Goal: Transaction & Acquisition: Purchase product/service

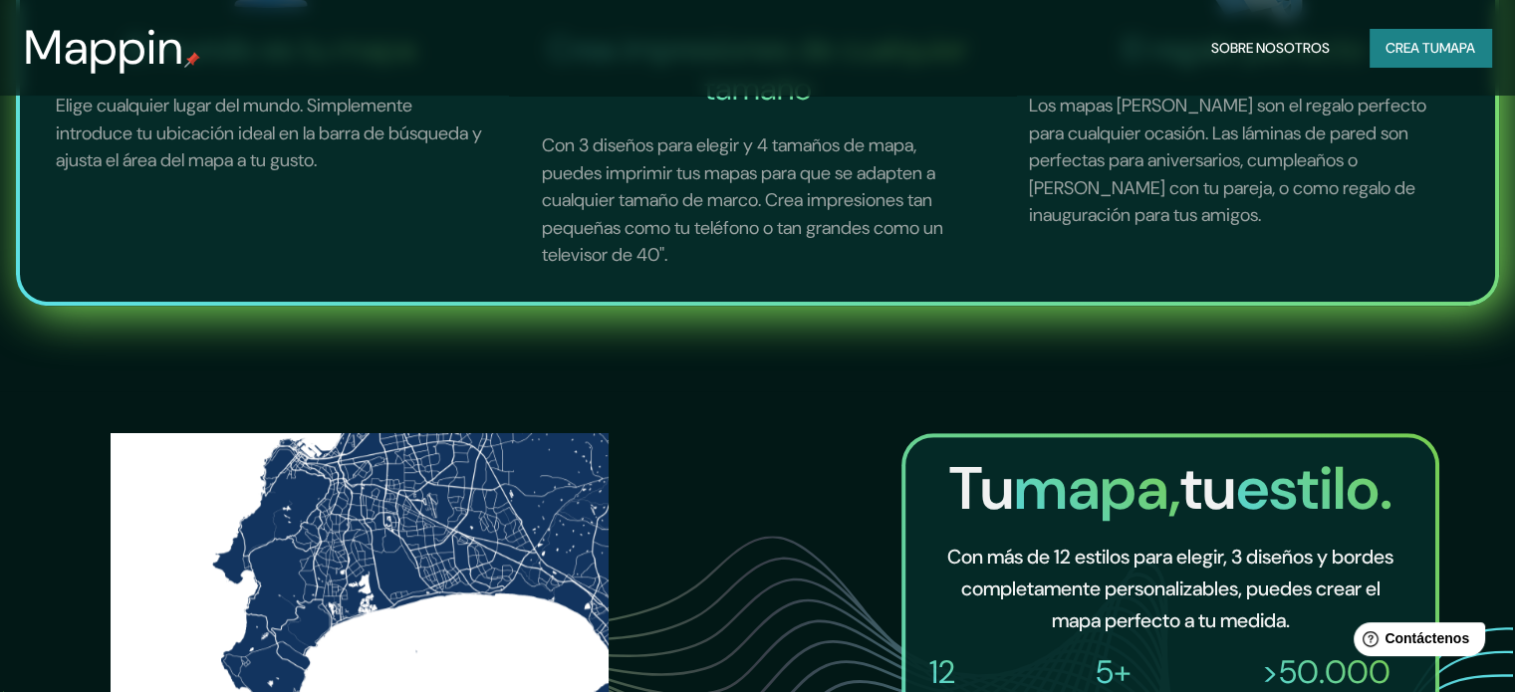
scroll to position [797, 0]
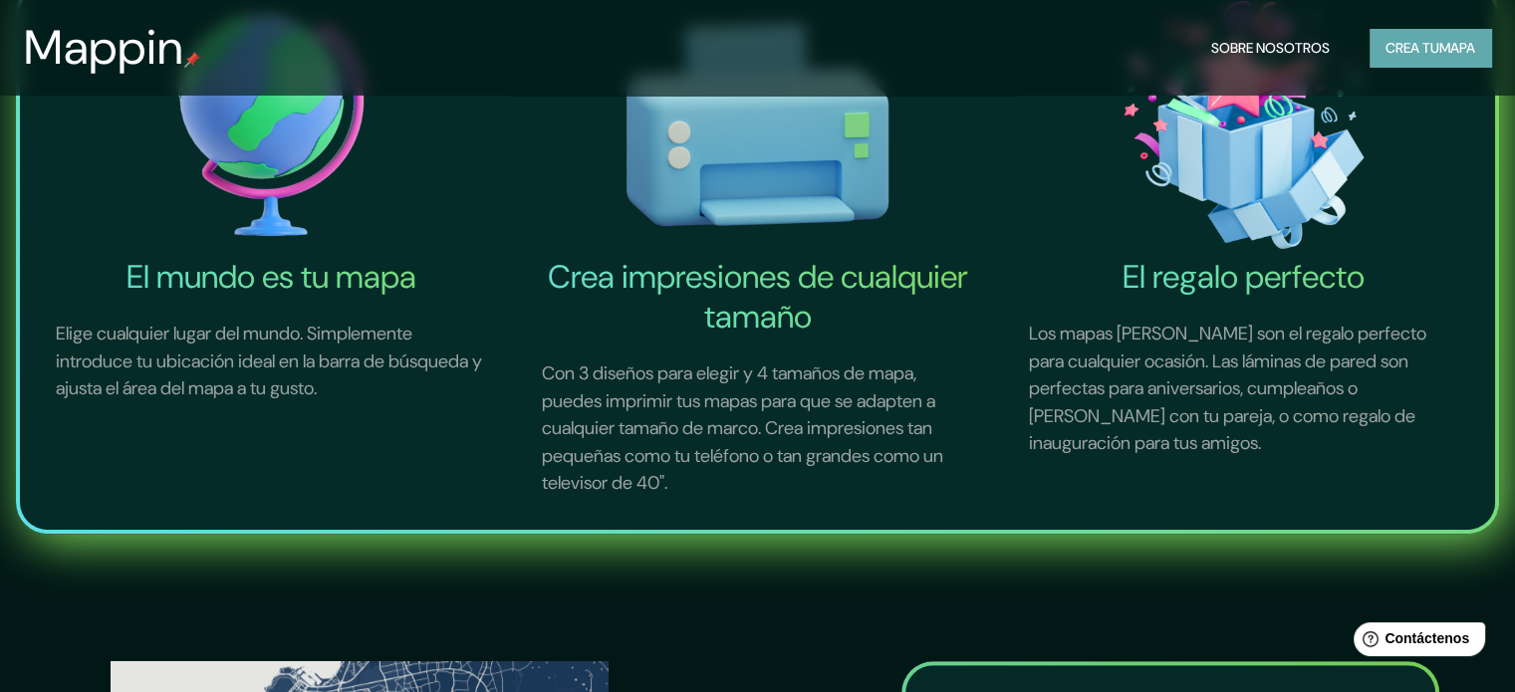
click at [1459, 49] on font "mapa" at bounding box center [1458, 48] width 36 height 18
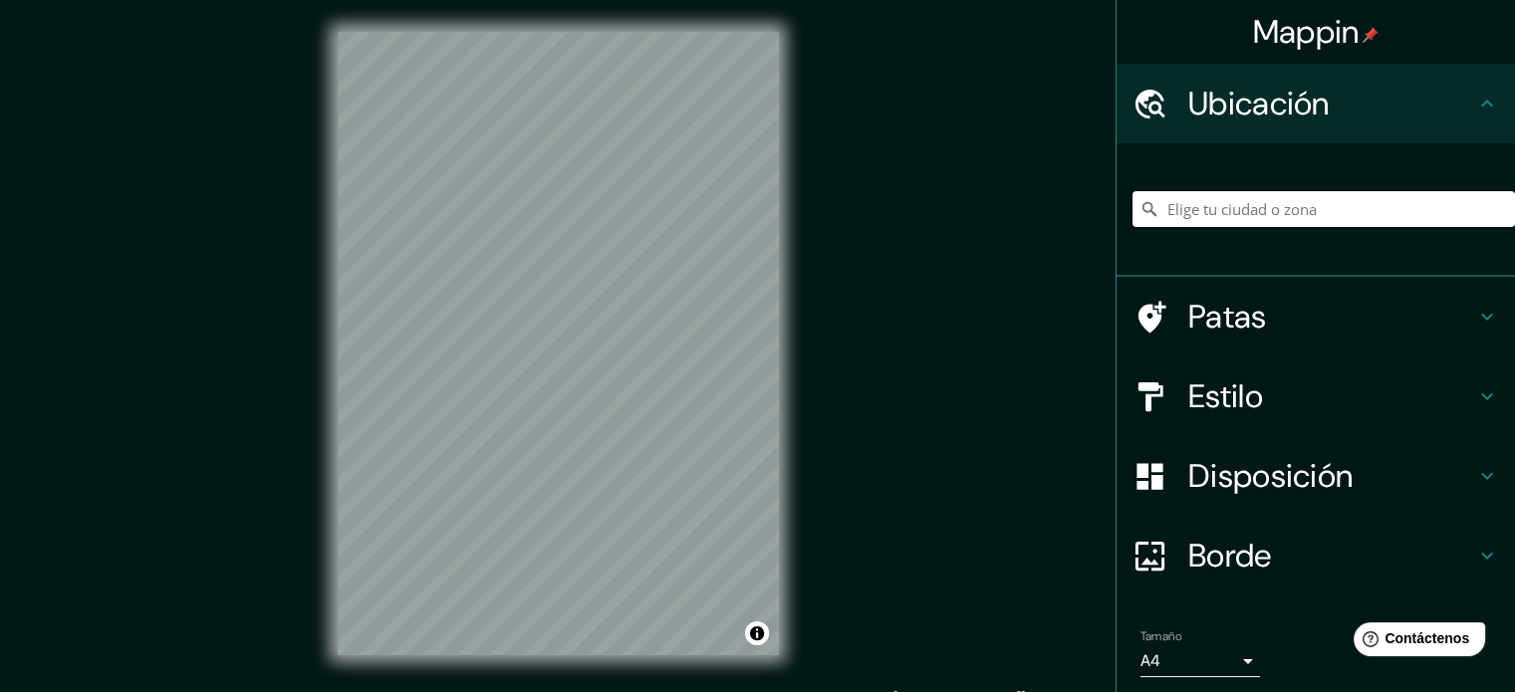
click at [1208, 206] on input "Elige tu ciudad o zona" at bounding box center [1324, 209] width 383 height 36
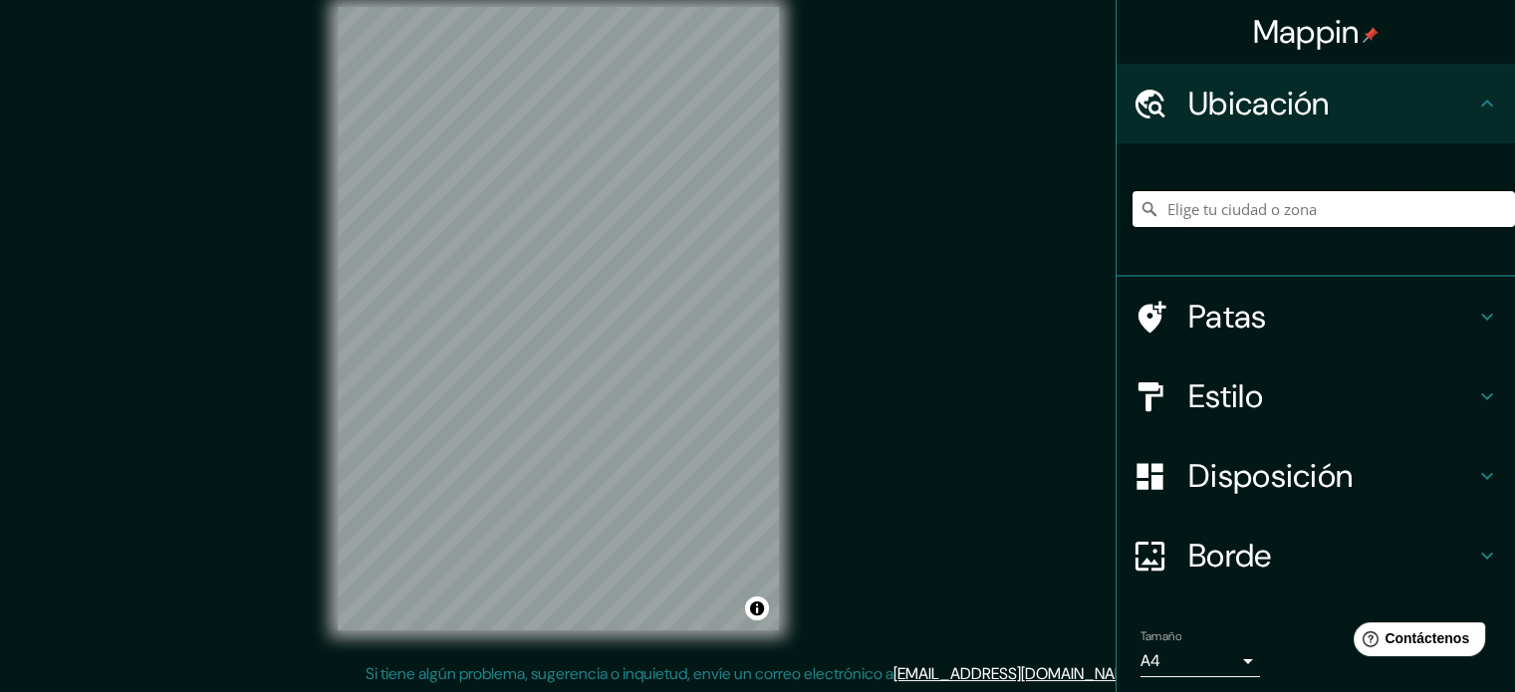
scroll to position [26, 0]
click at [812, 251] on div "Mappin Ubicación Patas Estilo Disposición Borde Elige un borde. Consejo : puede…" at bounding box center [757, 333] width 1515 height 719
click at [1238, 225] on input "Elige tu ciudad o zona" at bounding box center [1324, 209] width 383 height 36
click at [1264, 218] on input "Elige tu ciudad o zona" at bounding box center [1324, 209] width 383 height 36
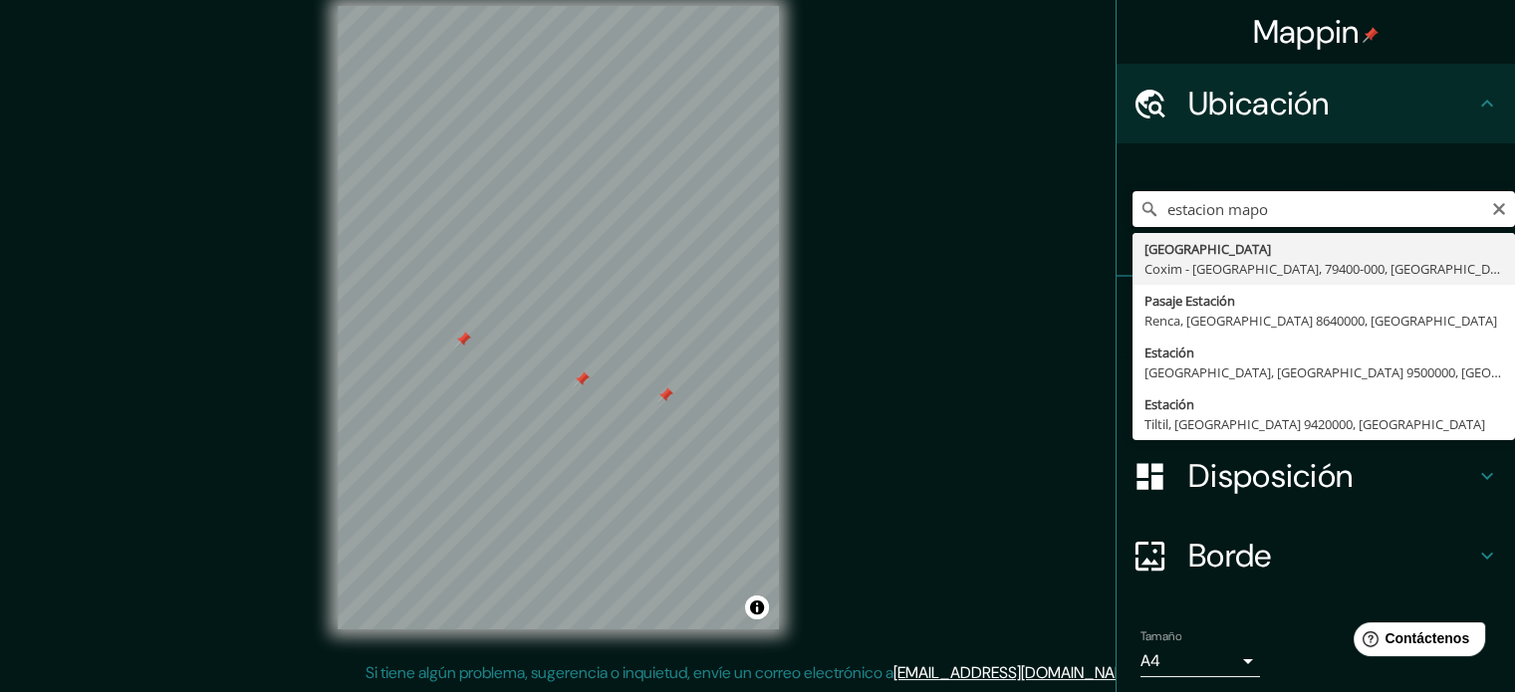
drag, startPoint x: 1303, startPoint y: 194, endPoint x: 1094, endPoint y: 213, distance: 210.1
click at [1094, 213] on div "Mappin Ubicación estacion mapo [GEOGRAPHIC_DATA] - [GEOGRAPHIC_DATA], [GEOGRAPH…" at bounding box center [757, 333] width 1515 height 719
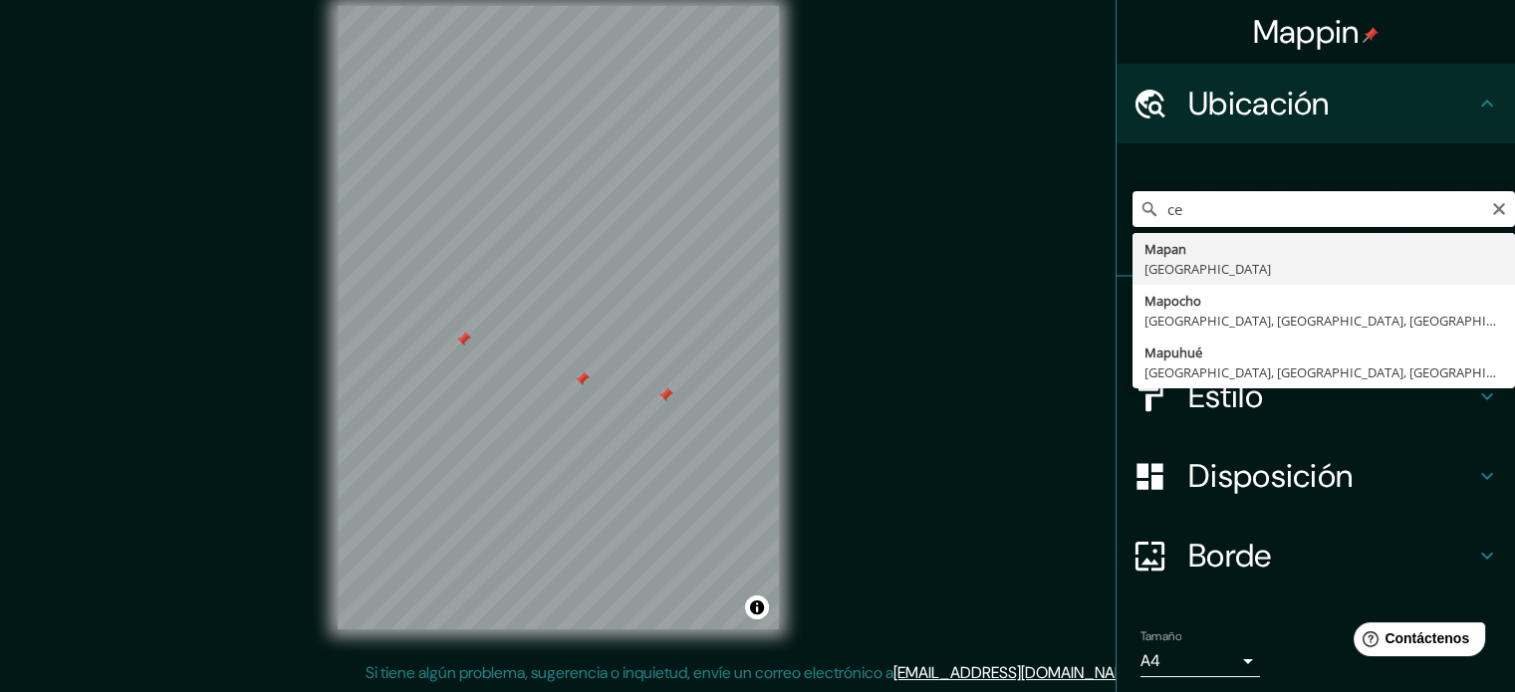
type input "c"
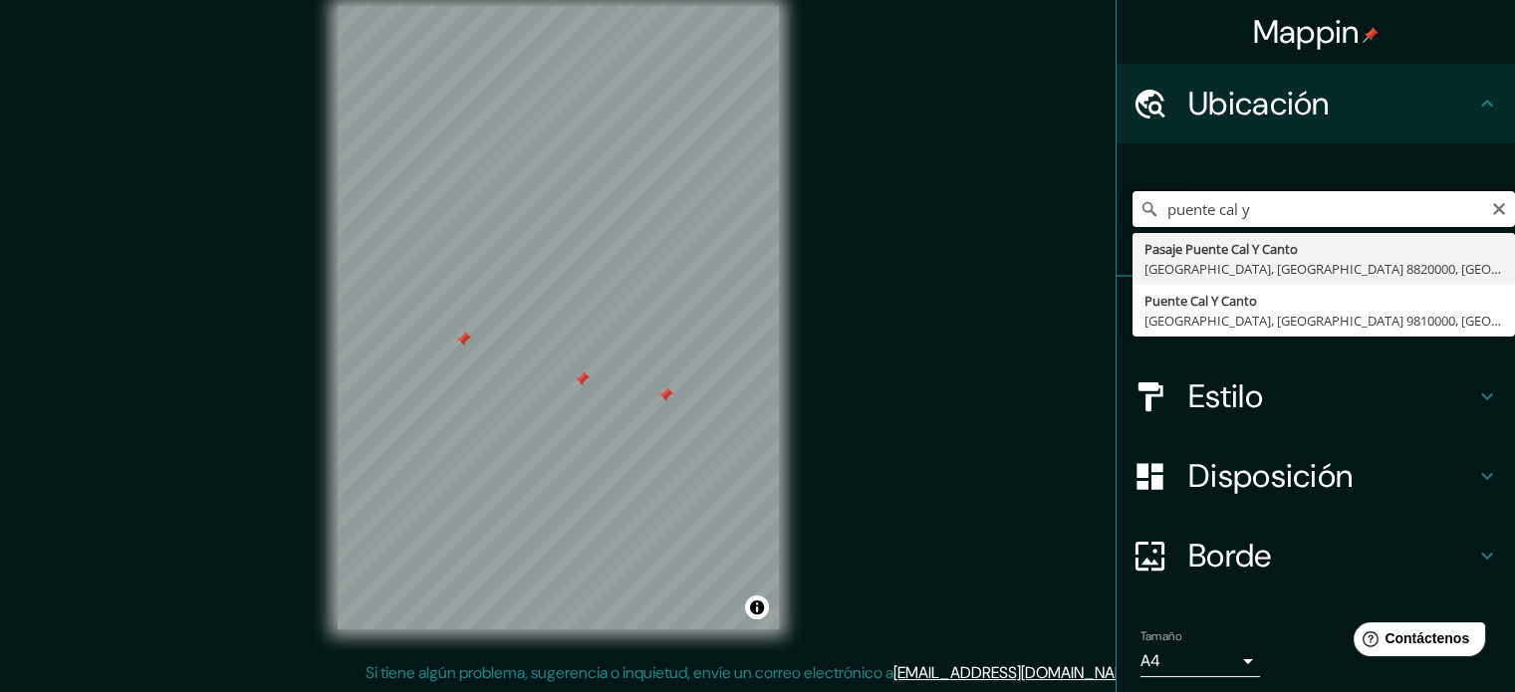
click at [575, 378] on div at bounding box center [582, 380] width 16 height 16
type input "puente cal y"
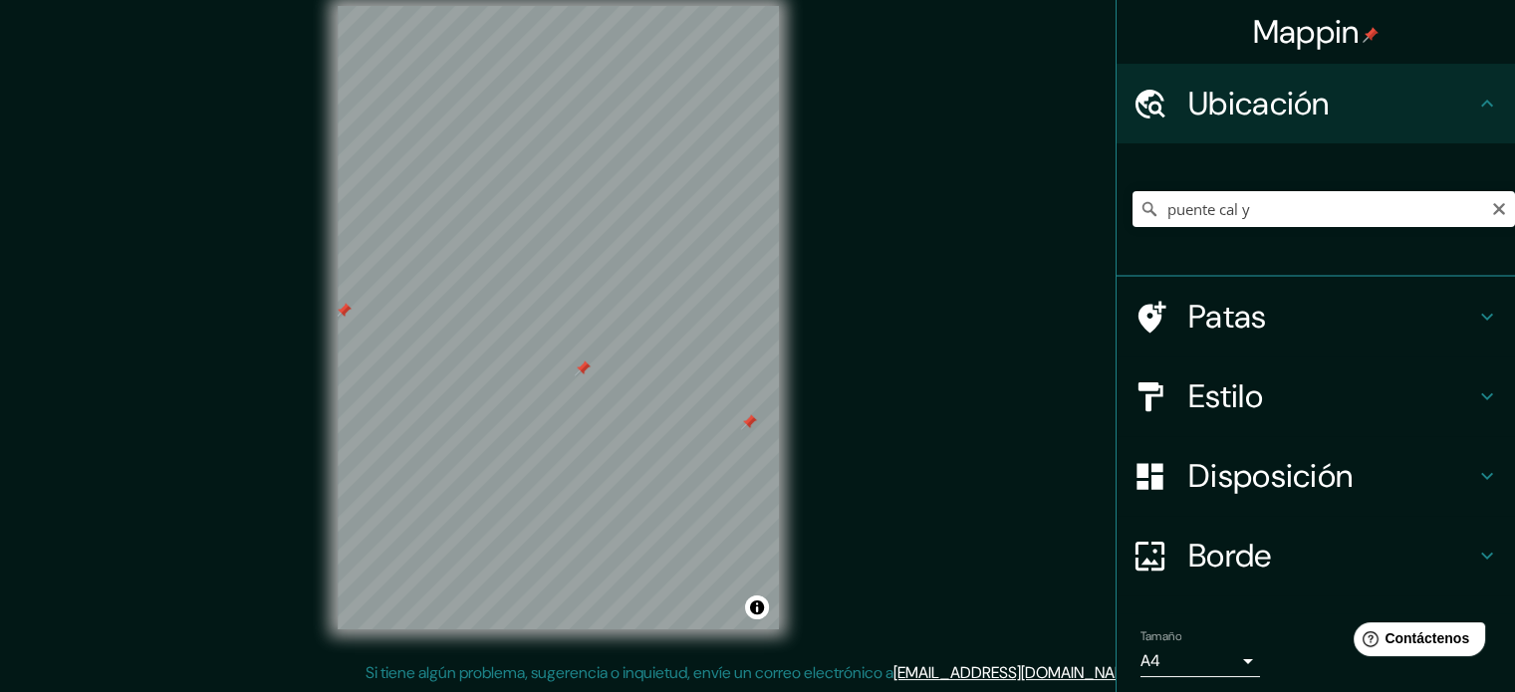
click at [575, 376] on div at bounding box center [583, 369] width 16 height 16
click at [1195, 605] on ul "Ubicación puente cal y [GEOGRAPHIC_DATA], [GEOGRAPHIC_DATA] 8820000, [GEOGRAPHI…" at bounding box center [1316, 413] width 399 height 699
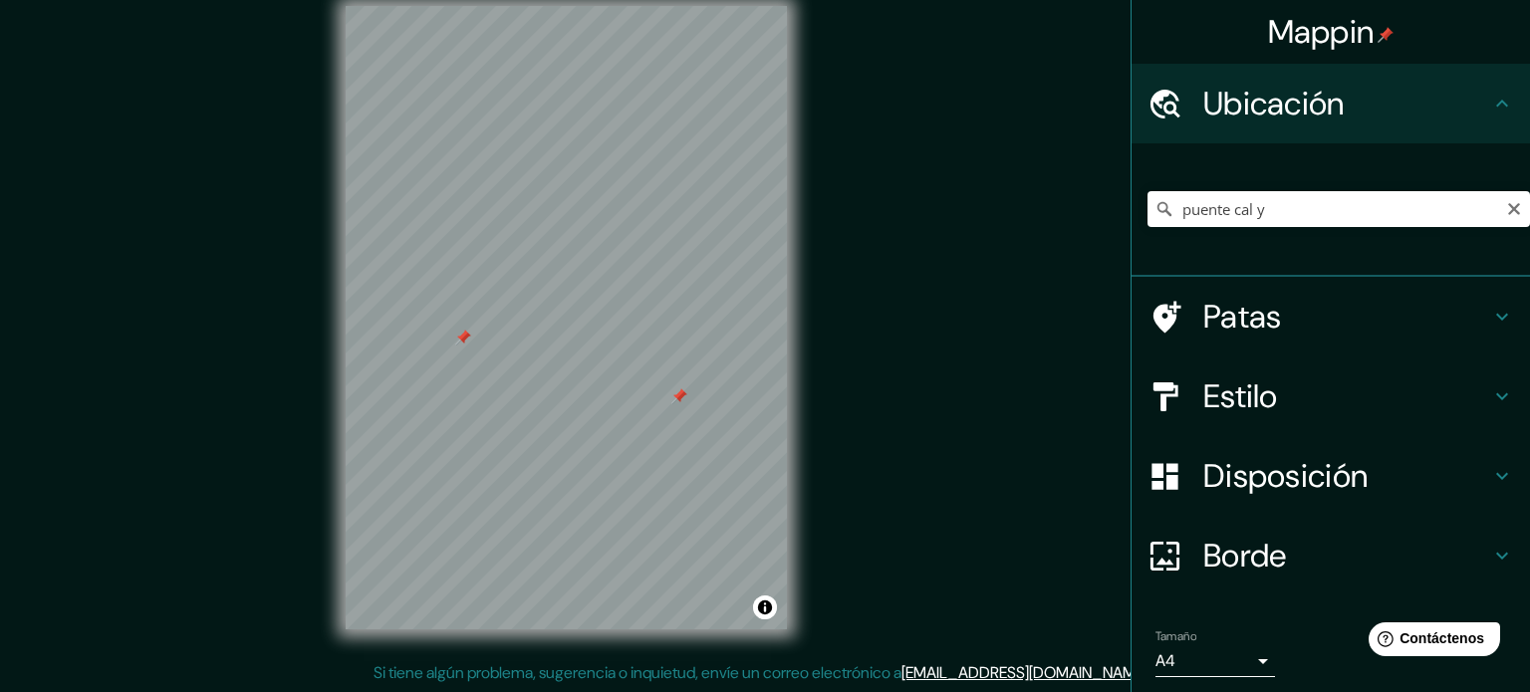
click at [1203, 661] on body "Mappin Ubicación puente cal y [GEOGRAPHIC_DATA], [GEOGRAPHIC_DATA] 8820000, [GE…" at bounding box center [765, 320] width 1530 height 692
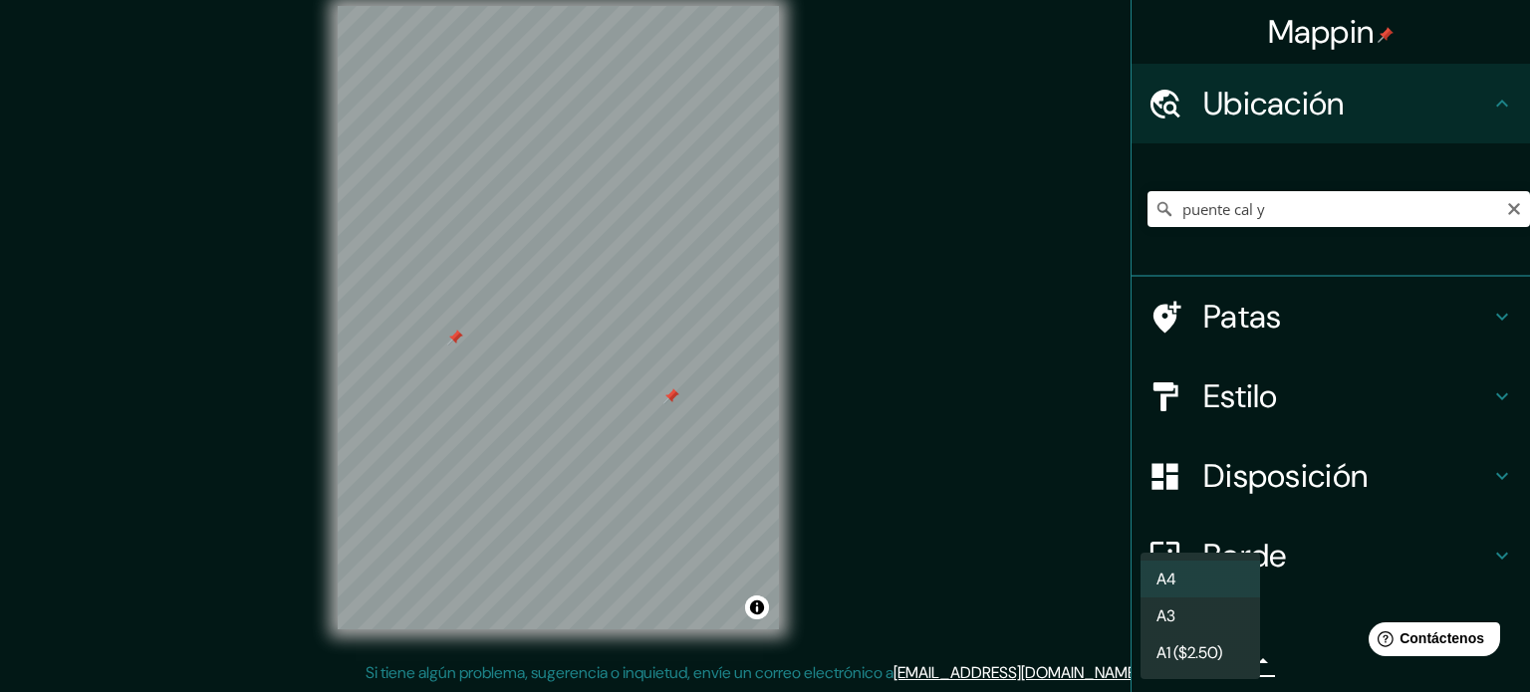
click at [1211, 612] on li "A3" at bounding box center [1201, 616] width 120 height 37
type input "a4"
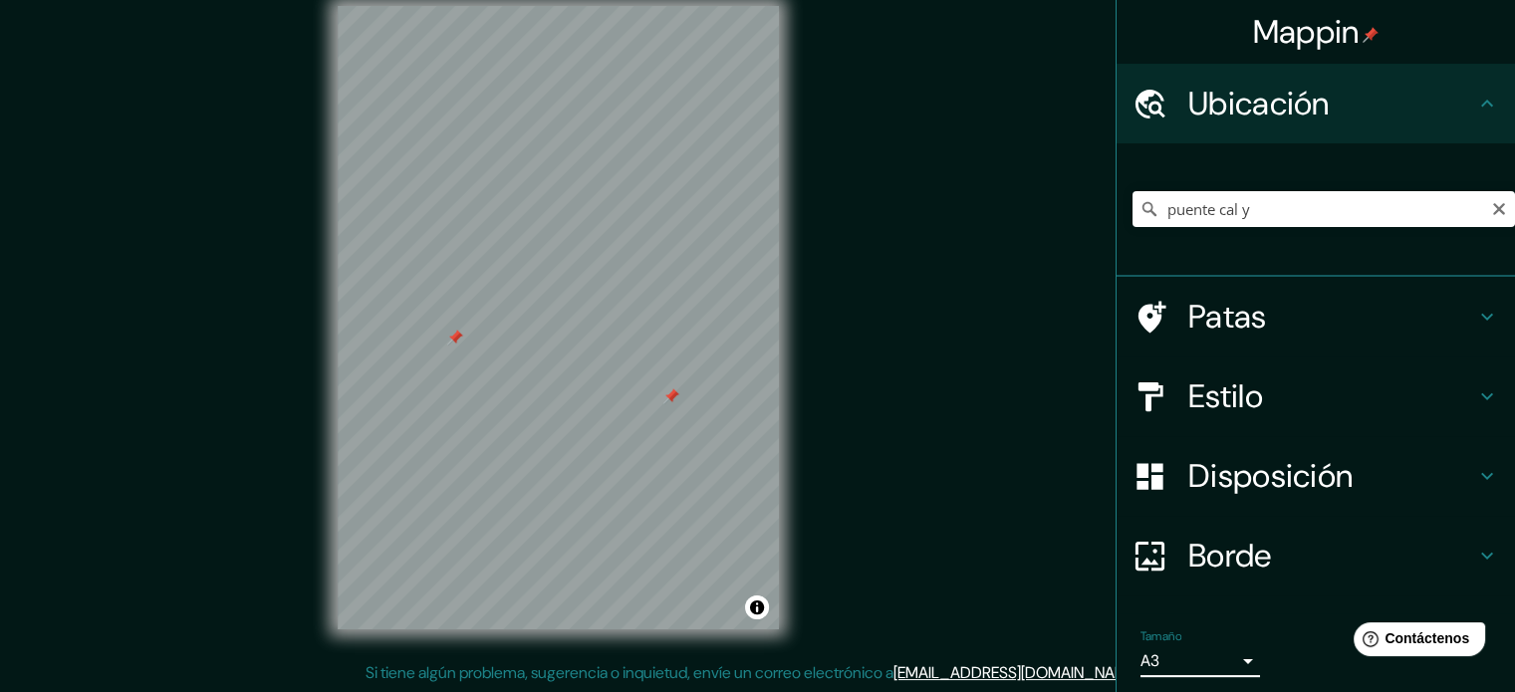
click at [1229, 653] on body "Mappin Ubicación puente cal y [GEOGRAPHIC_DATA], [GEOGRAPHIC_DATA] 8820000, [GE…" at bounding box center [757, 320] width 1515 height 692
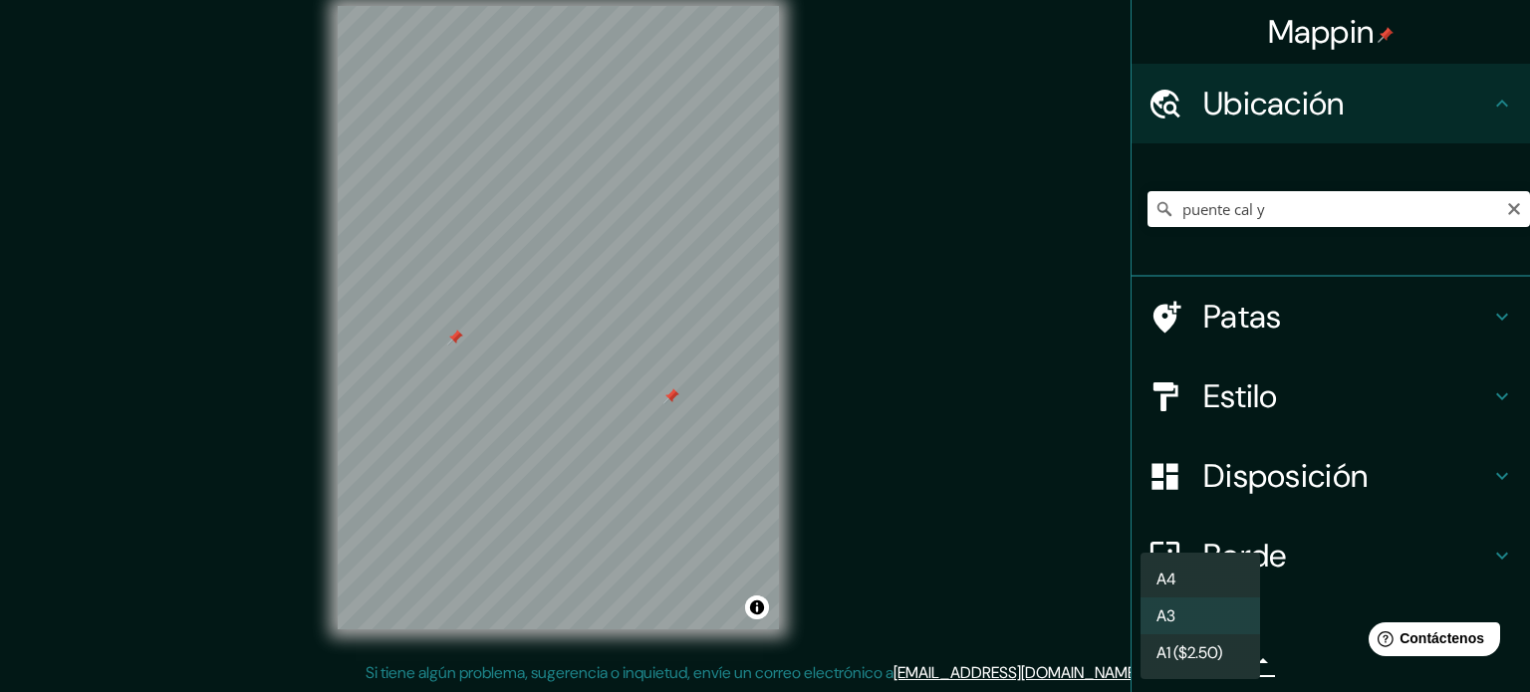
click at [1193, 621] on li "A3" at bounding box center [1201, 616] width 120 height 37
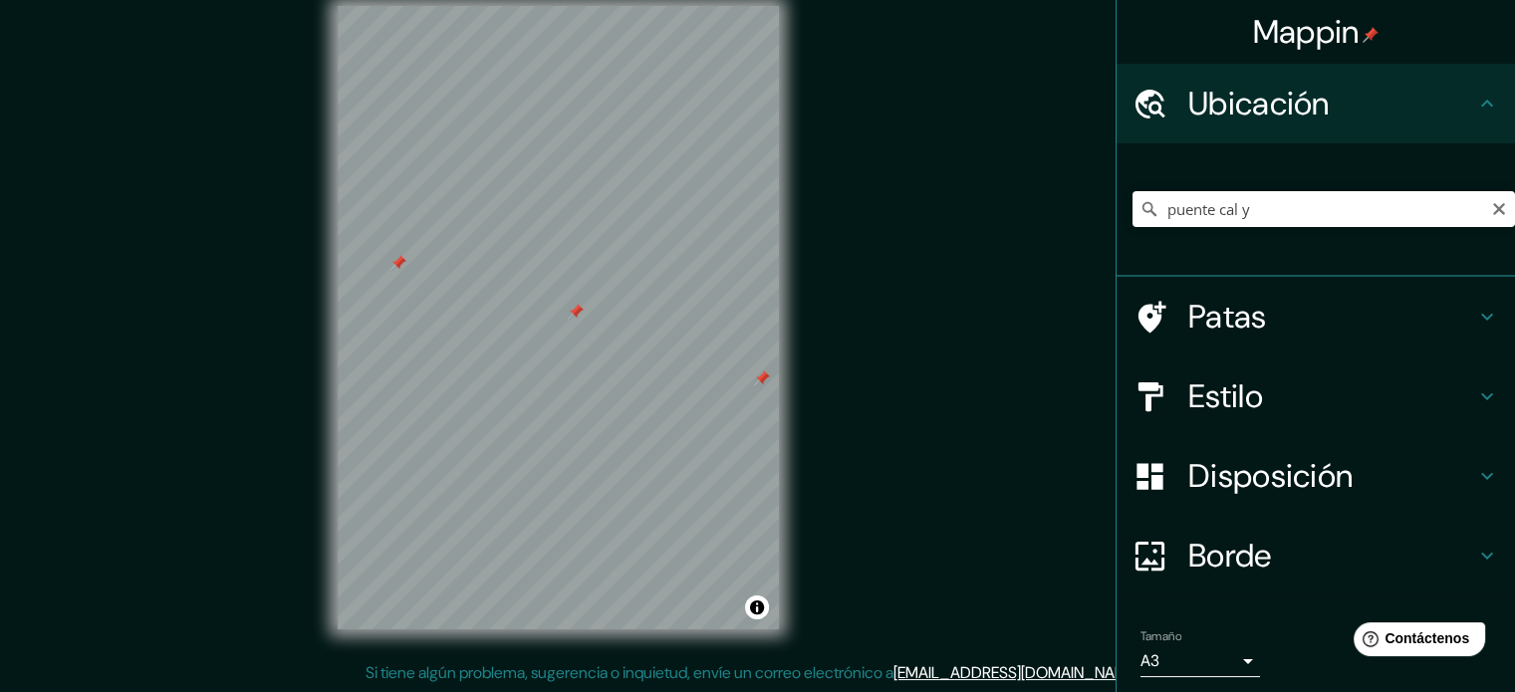
click at [1262, 302] on h4 "Patas" at bounding box center [1332, 317] width 287 height 40
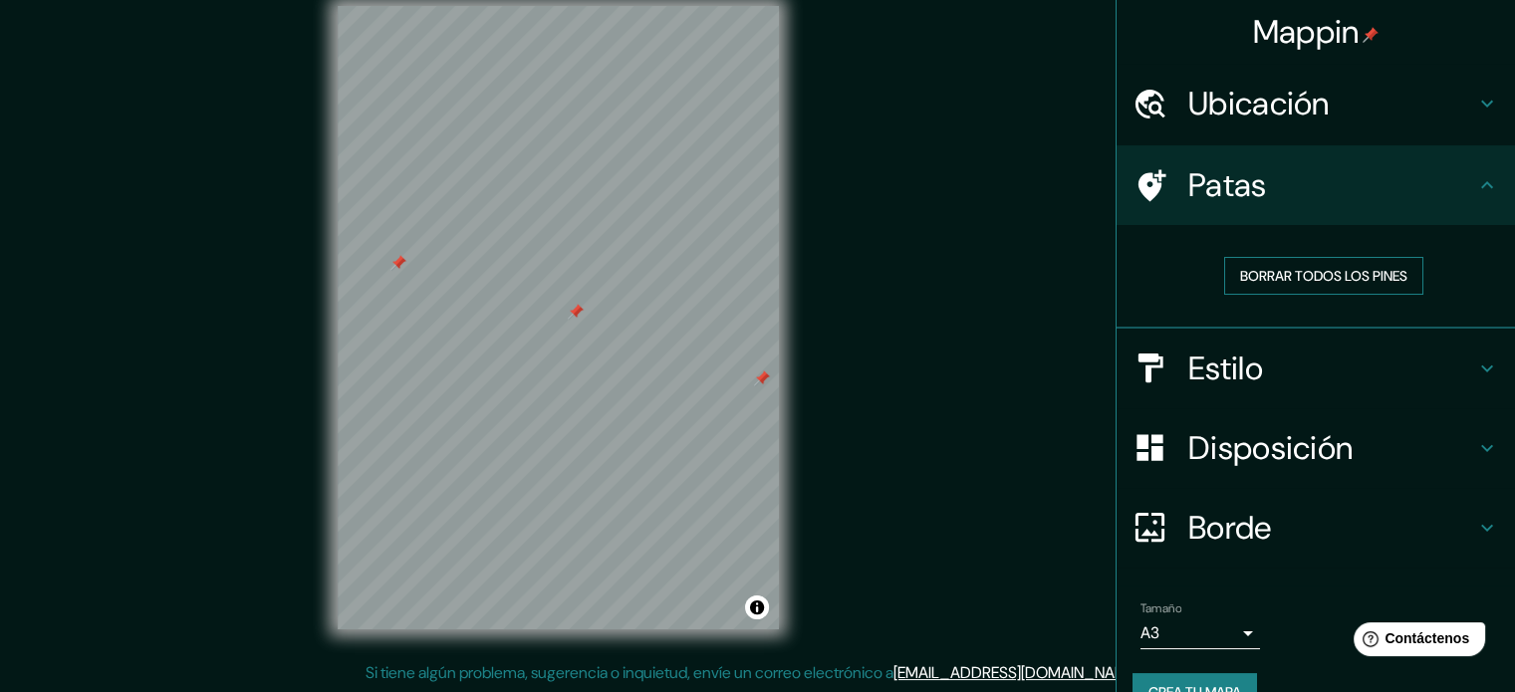
click at [1300, 271] on font "Borrar todos los pines" at bounding box center [1323, 276] width 167 height 18
click at [1258, 342] on div "Estilo" at bounding box center [1316, 369] width 399 height 80
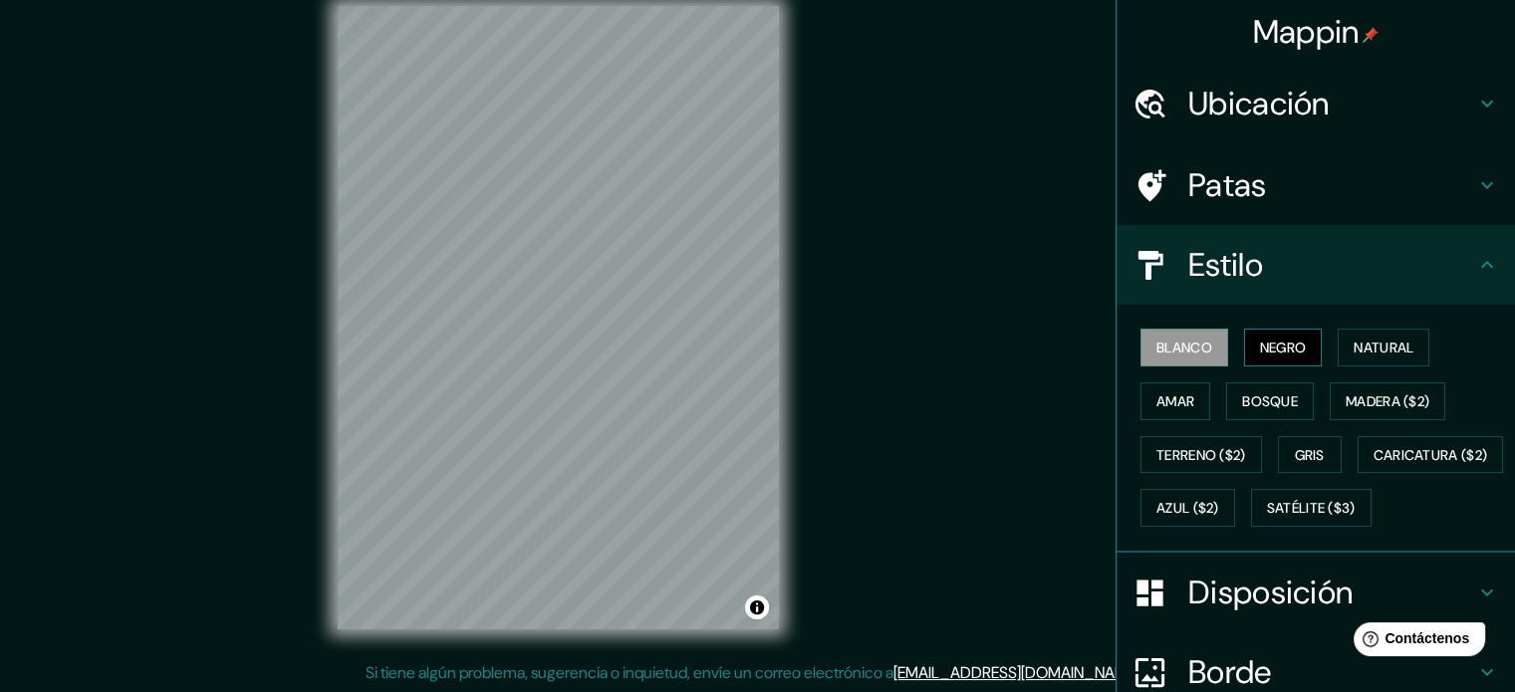
click at [1271, 352] on font "Negro" at bounding box center [1283, 348] width 47 height 18
click at [1338, 339] on button "Natural" at bounding box center [1384, 348] width 92 height 38
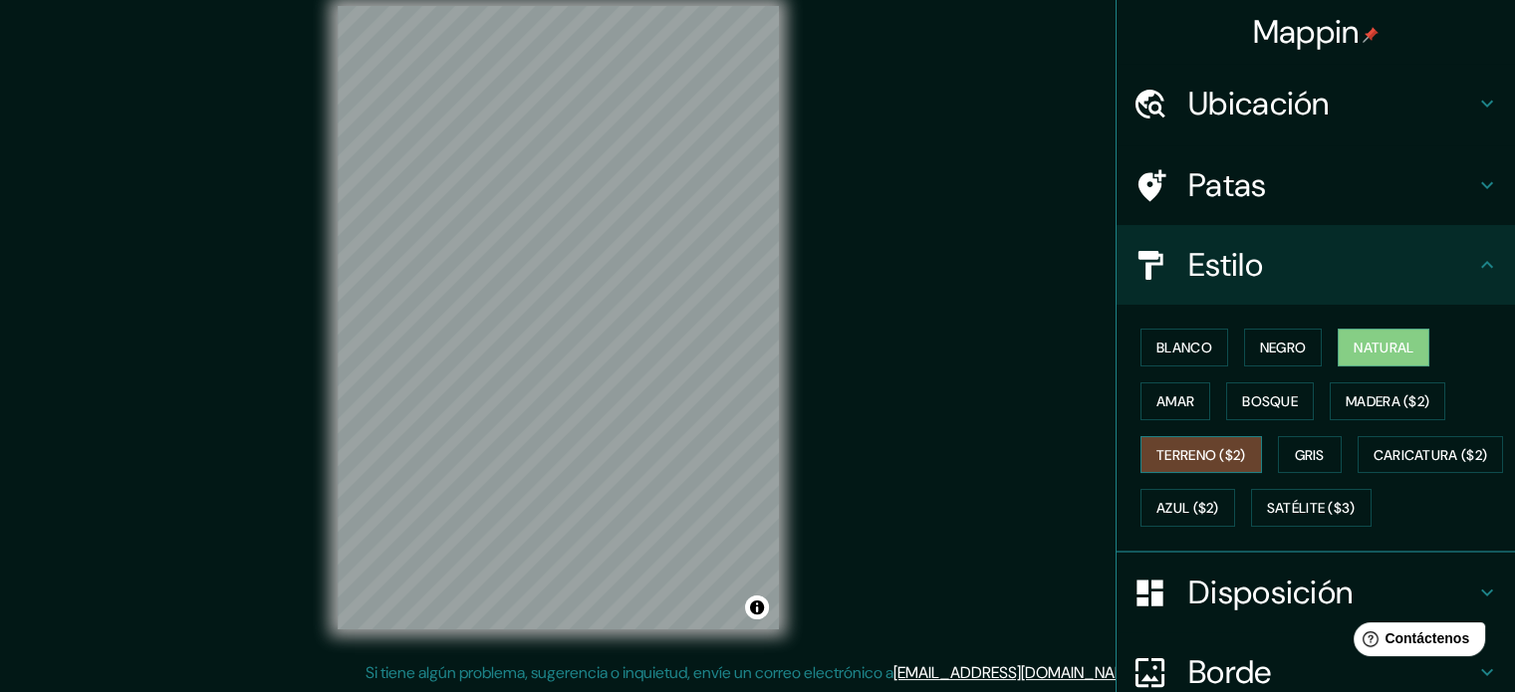
click at [1245, 457] on button "Terreno ($2)" at bounding box center [1202, 455] width 122 height 38
click at [1304, 469] on button "Gris" at bounding box center [1310, 455] width 64 height 38
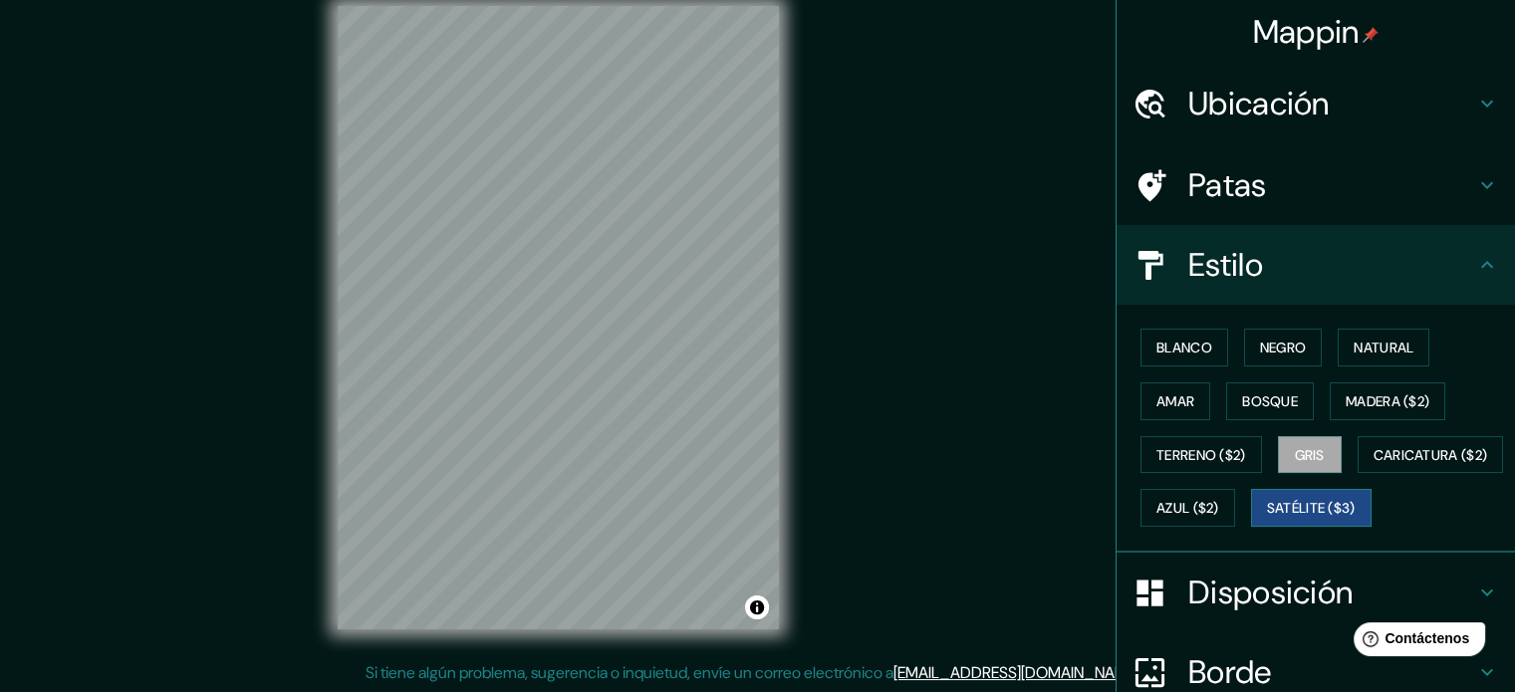
click at [1267, 518] on font "Satélite ($3)" at bounding box center [1311, 509] width 89 height 18
click at [1219, 506] on font "Azul ($2)" at bounding box center [1188, 509] width 63 height 18
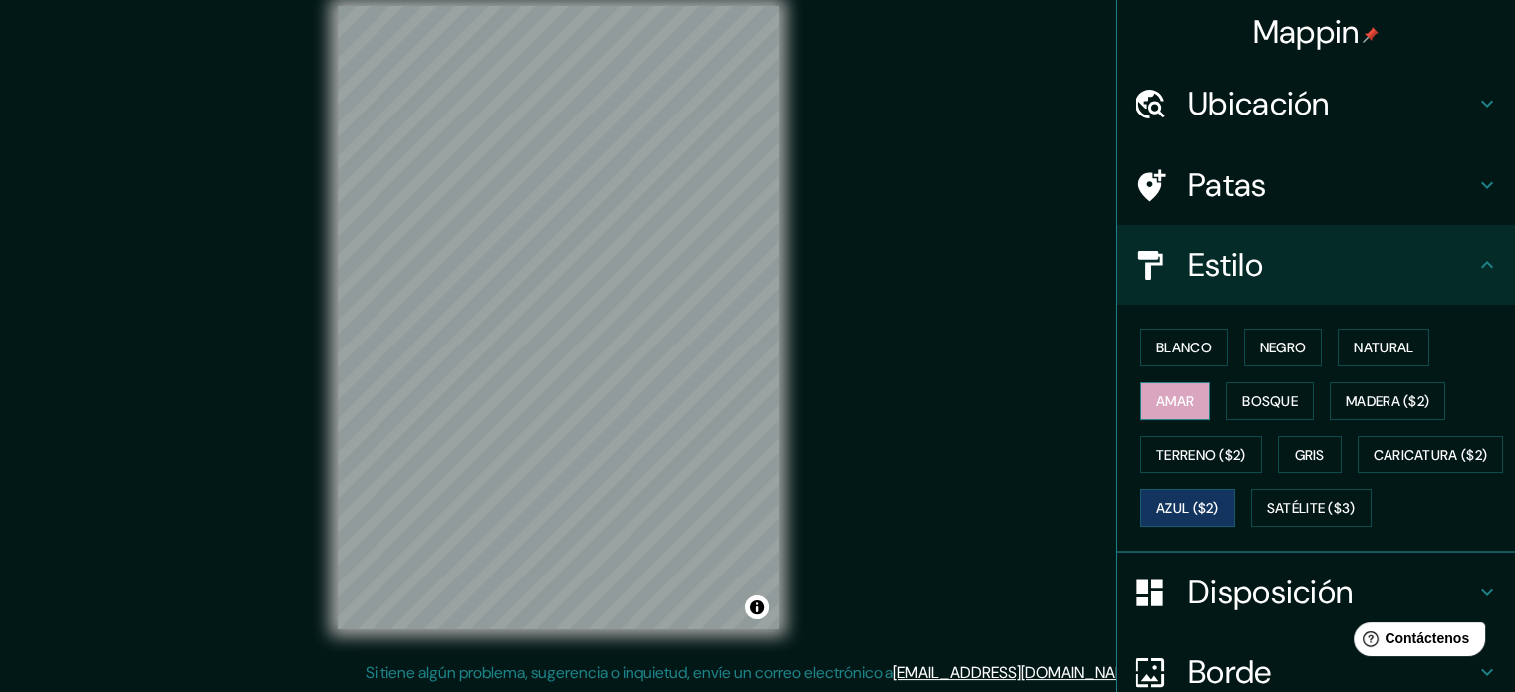
click at [1184, 392] on button "Amar" at bounding box center [1176, 402] width 70 height 38
click at [1255, 389] on font "Bosque" at bounding box center [1270, 402] width 56 height 26
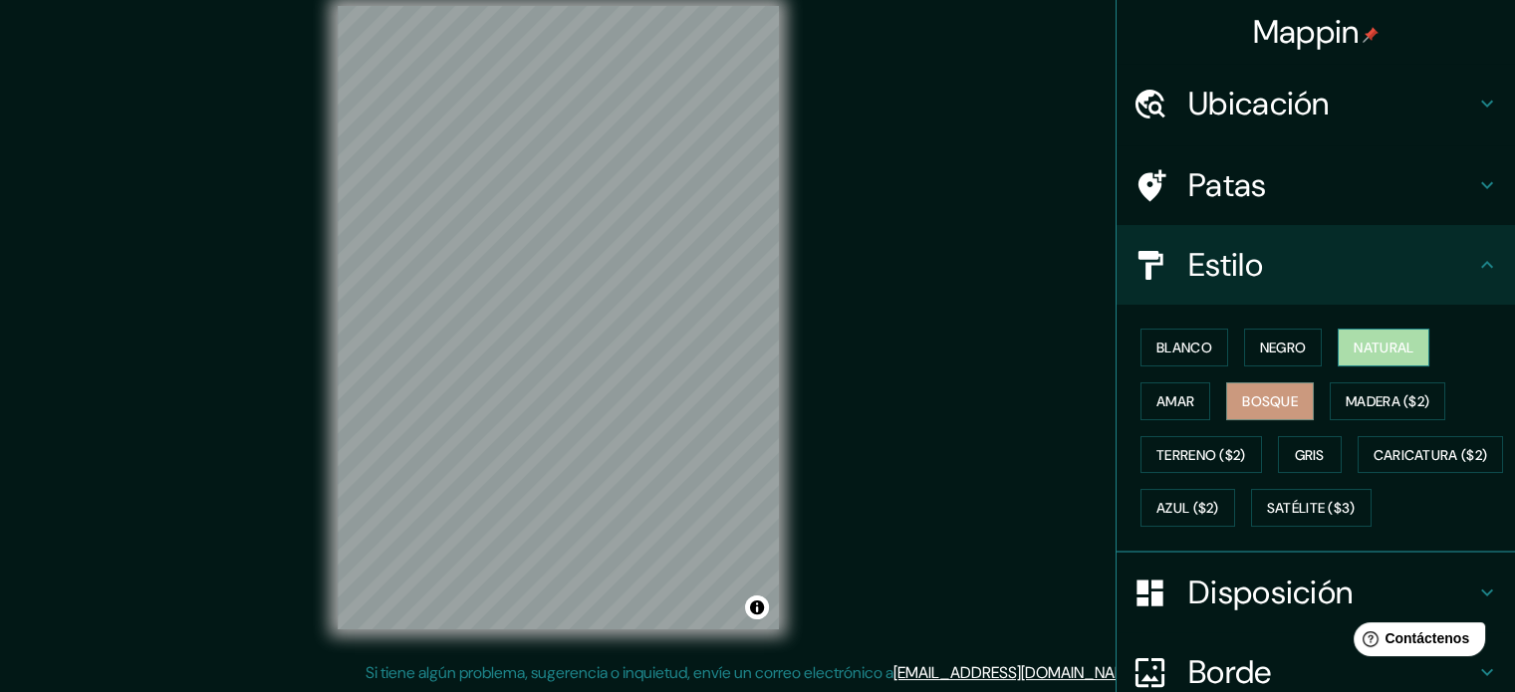
click at [1354, 358] on font "Natural" at bounding box center [1384, 348] width 60 height 26
click at [1244, 350] on button "Negro" at bounding box center [1283, 348] width 79 height 38
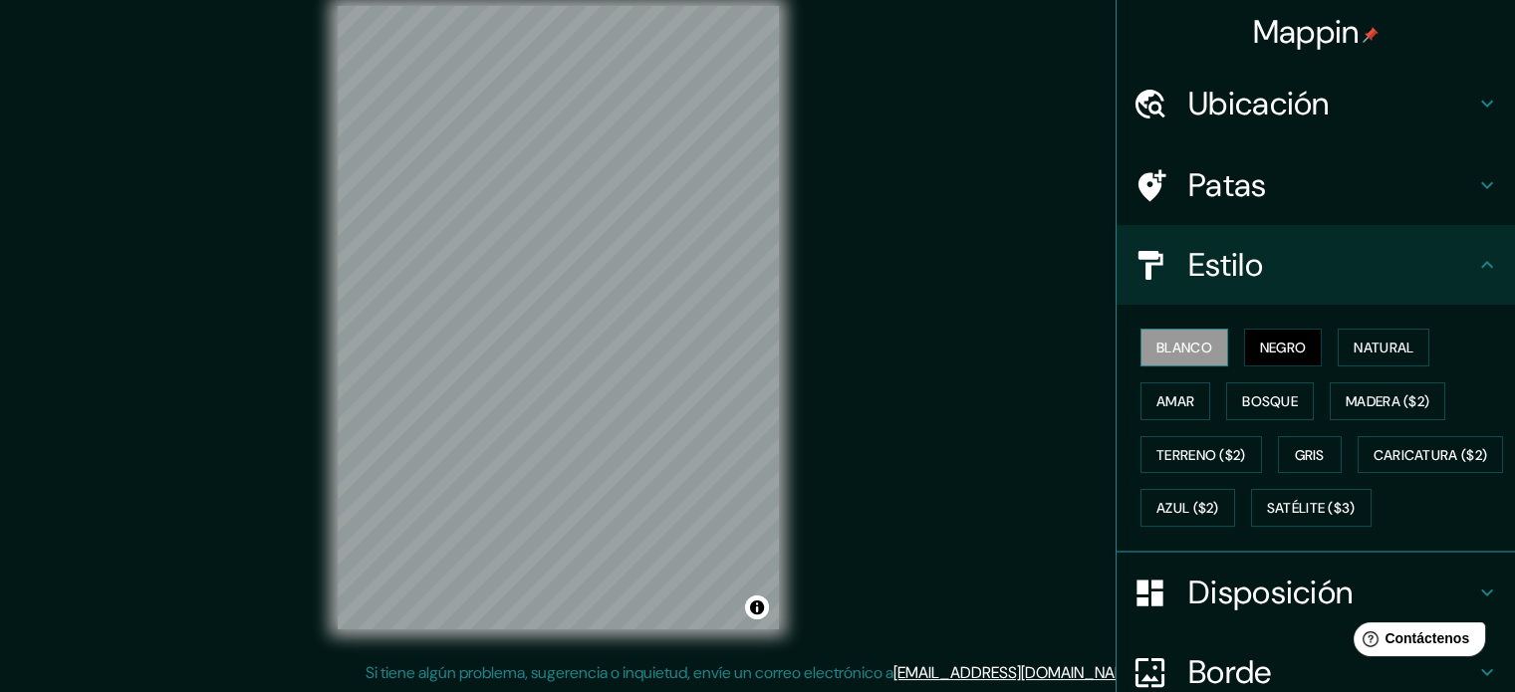
click at [1195, 358] on font "Blanco" at bounding box center [1185, 348] width 56 height 26
click at [1244, 364] on button "Negro" at bounding box center [1283, 348] width 79 height 38
click at [1431, 265] on h4 "Estilo" at bounding box center [1332, 265] width 287 height 40
click at [1480, 274] on icon at bounding box center [1488, 265] width 24 height 24
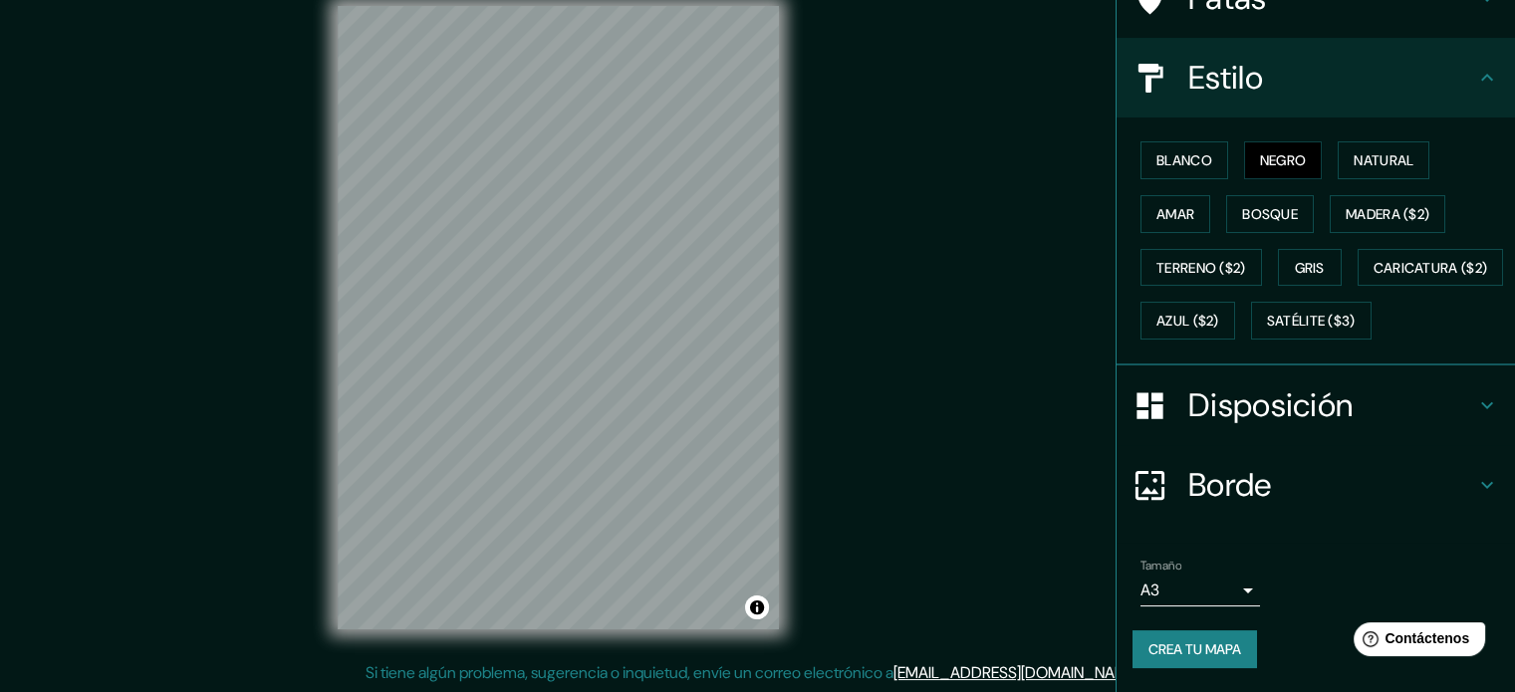
click at [1371, 425] on h4 "Disposición" at bounding box center [1332, 406] width 287 height 40
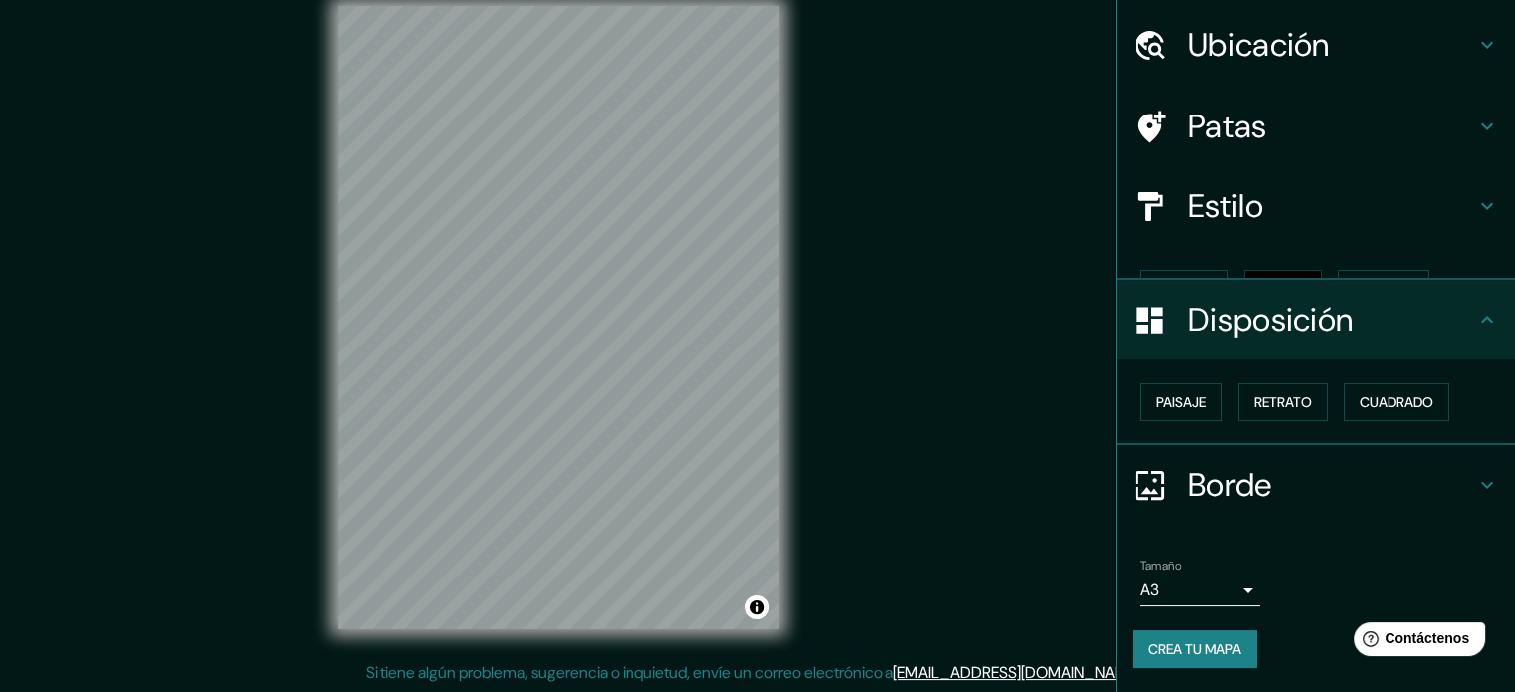
scroll to position [24, 0]
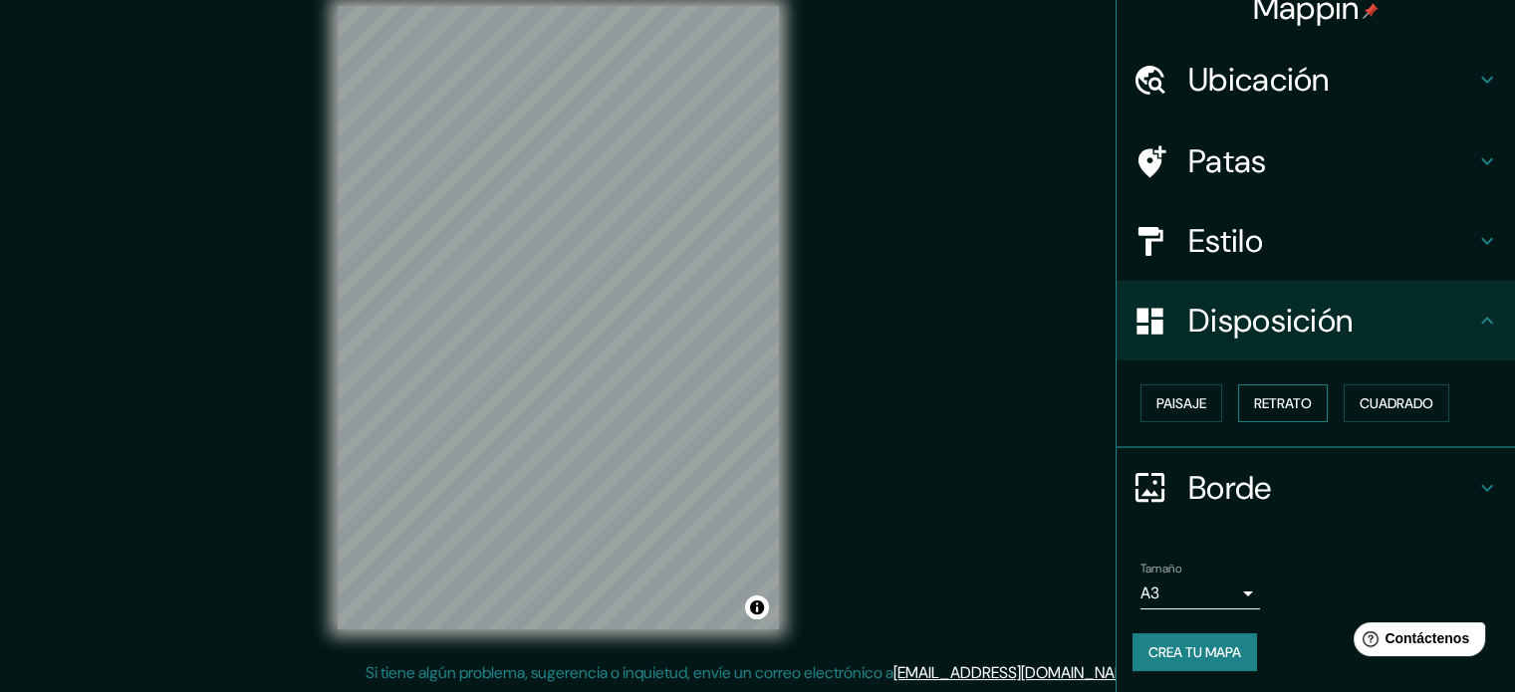
click at [1254, 402] on font "Retrato" at bounding box center [1283, 404] width 58 height 18
click at [1184, 402] on font "Paisaje" at bounding box center [1182, 404] width 50 height 18
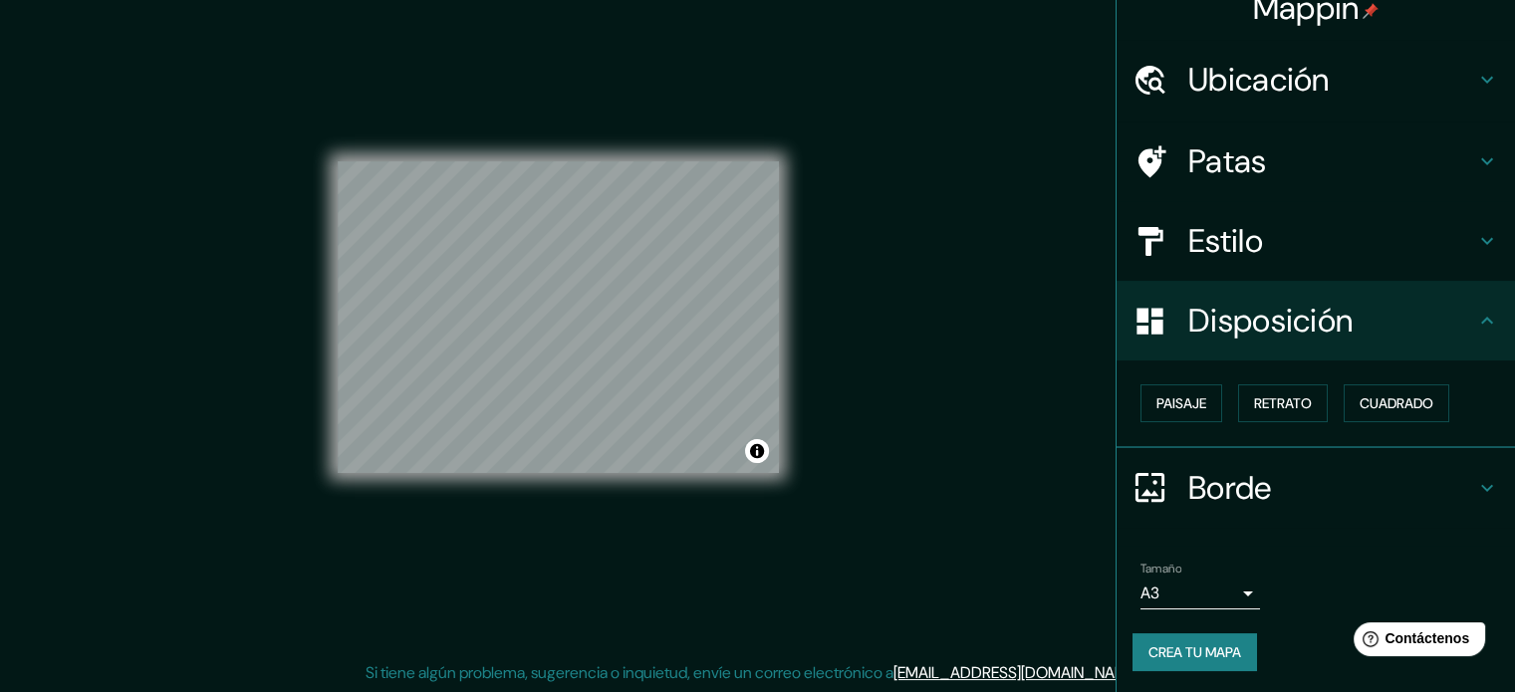
click at [1249, 478] on font "Borde" at bounding box center [1231, 488] width 84 height 42
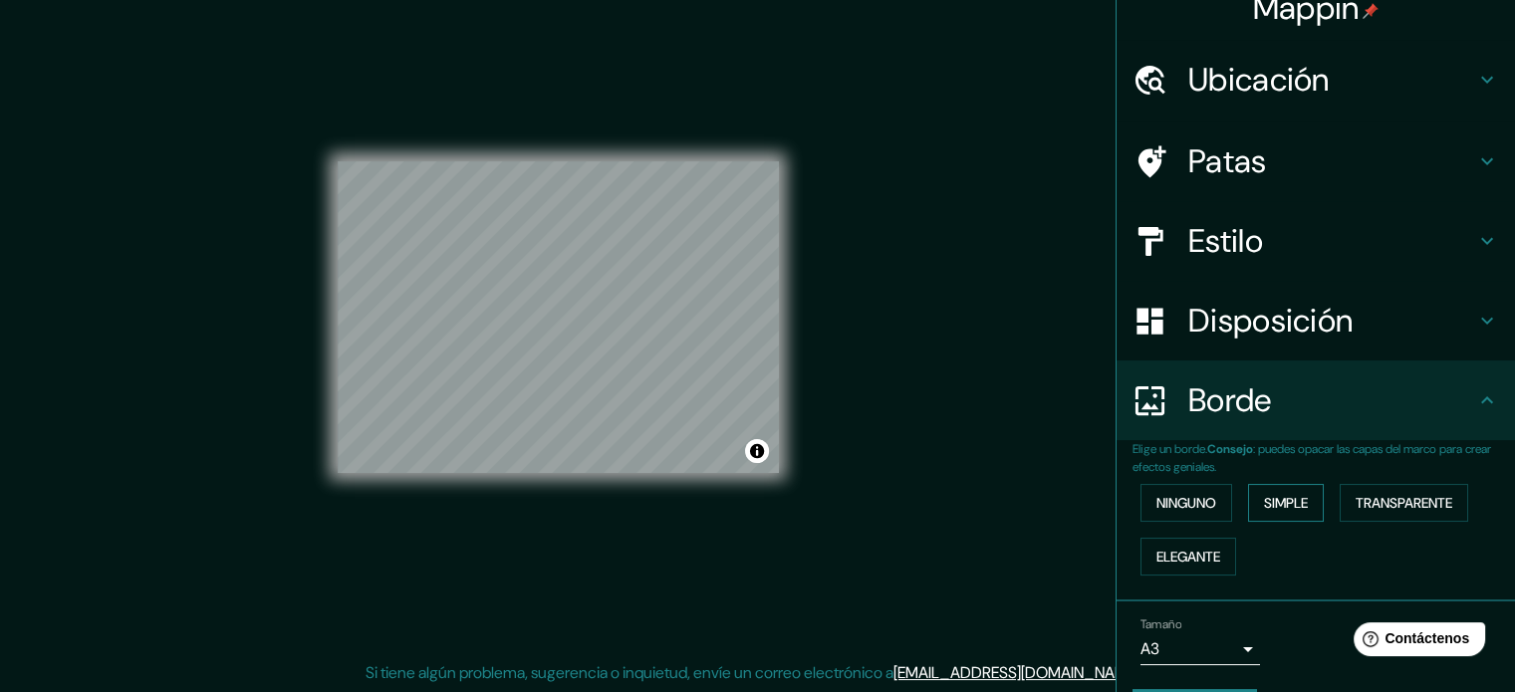
click at [1264, 501] on font "Simple" at bounding box center [1286, 503] width 44 height 18
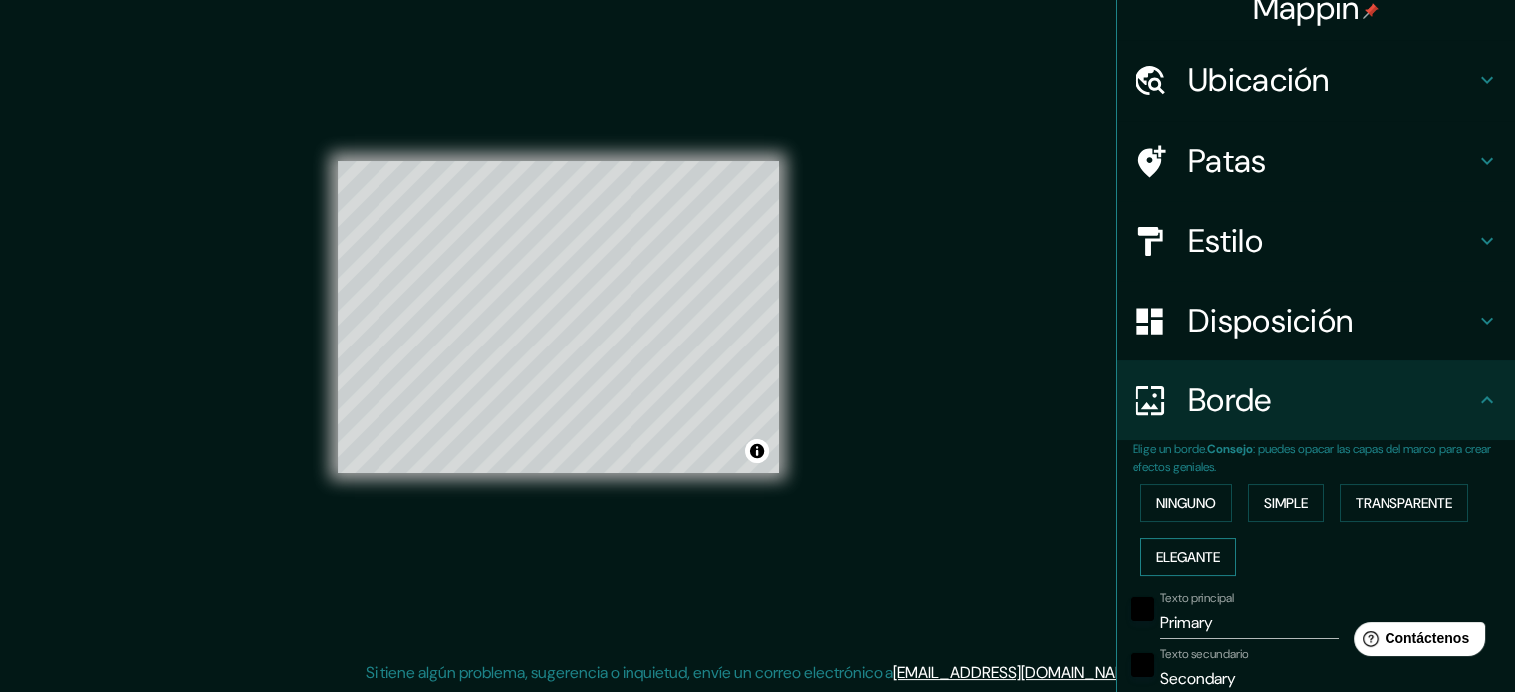
click at [1203, 556] on font "Elegante" at bounding box center [1189, 557] width 64 height 18
click at [1203, 501] on font "Ninguno" at bounding box center [1187, 503] width 60 height 18
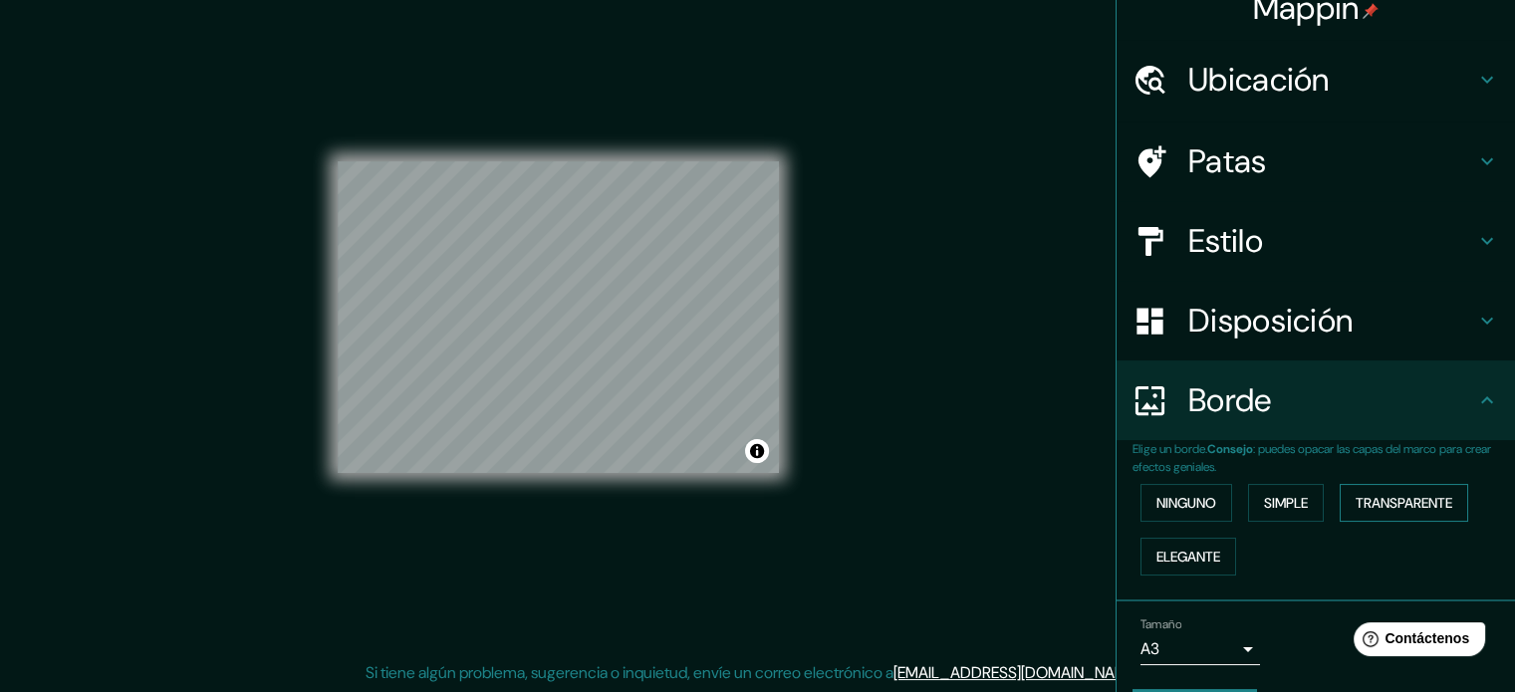
click at [1363, 497] on font "Transparente" at bounding box center [1404, 503] width 97 height 18
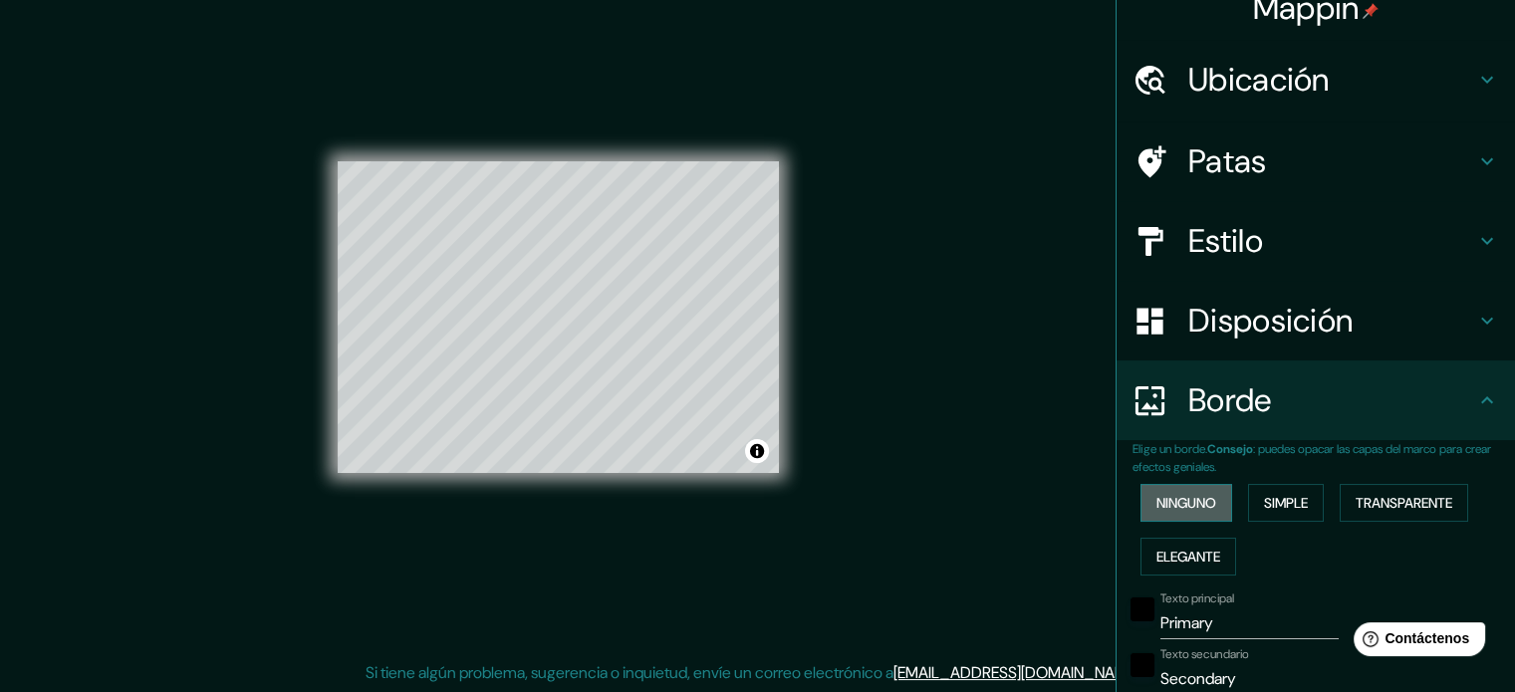
click at [1141, 487] on button "Ninguno" at bounding box center [1187, 503] width 92 height 38
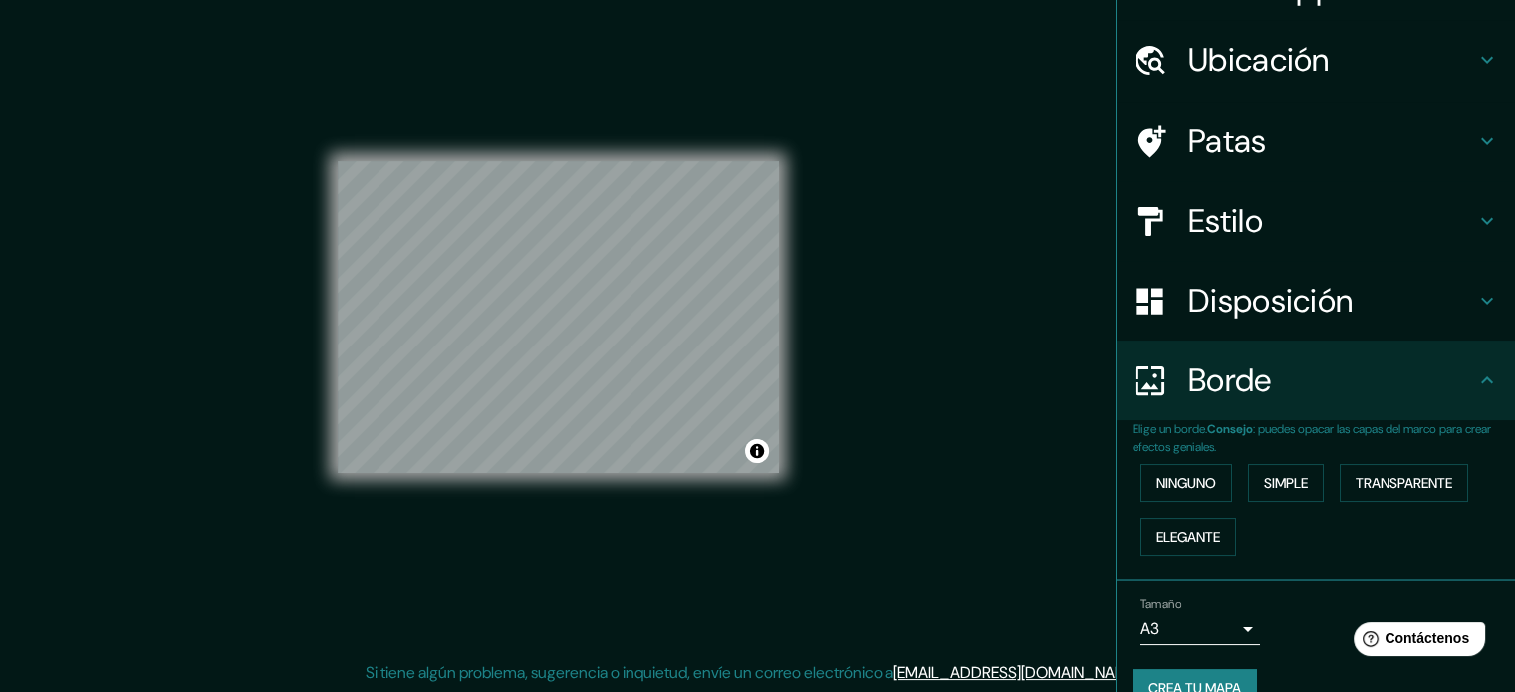
scroll to position [80, 0]
